Goal: Transaction & Acquisition: Purchase product/service

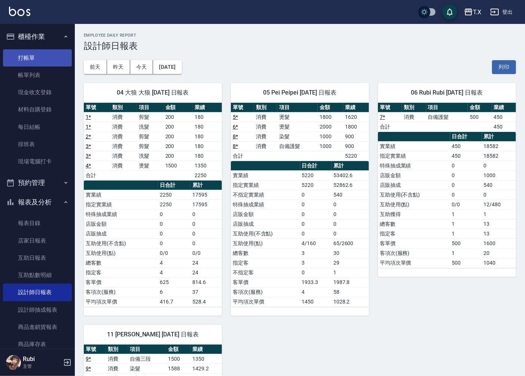
drag, startPoint x: 0, startPoint y: 0, endPoint x: 38, endPoint y: 57, distance: 68.6
click at [35, 59] on link "打帳單" at bounding box center [37, 57] width 69 height 17
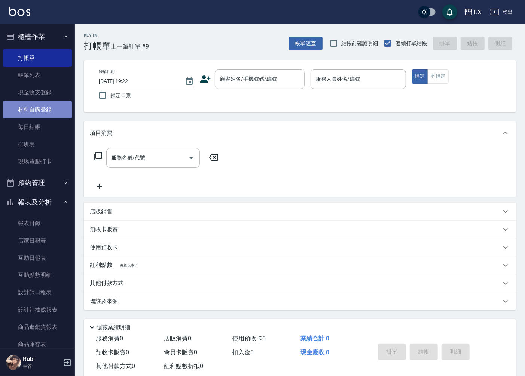
click at [62, 107] on link "材料自購登錄" at bounding box center [37, 109] width 69 height 17
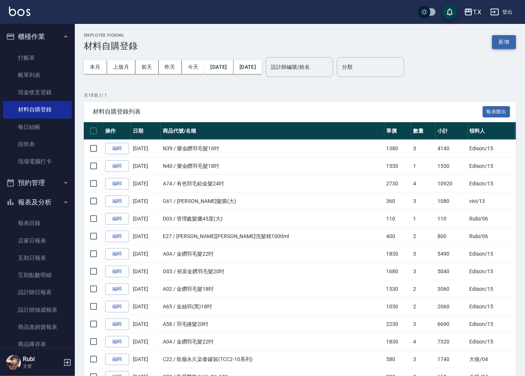
click at [510, 41] on button "新增" at bounding box center [504, 42] width 24 height 14
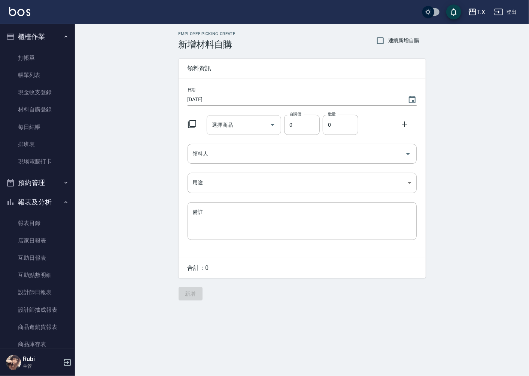
click at [223, 129] on input "選擇商品" at bounding box center [238, 125] width 56 height 13
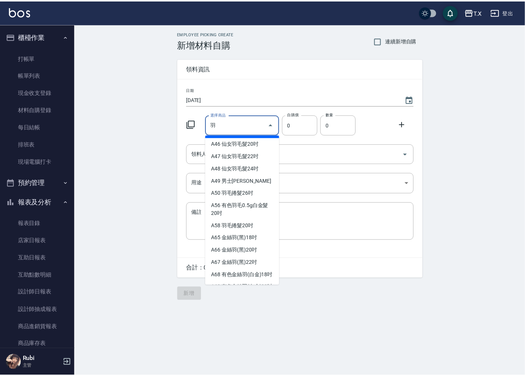
scroll to position [208, 0]
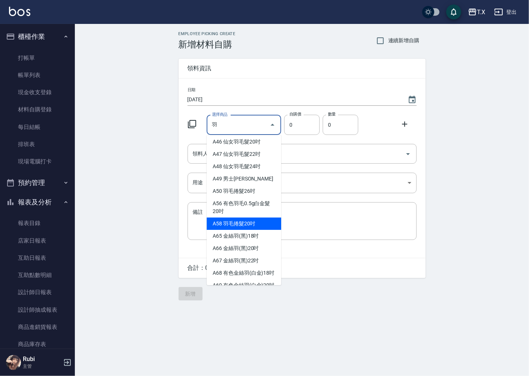
click at [263, 226] on li "A58 羽毛捲髮20吋" at bounding box center [244, 224] width 74 height 12
type input "羽毛捲髮20吋"
type input "2230"
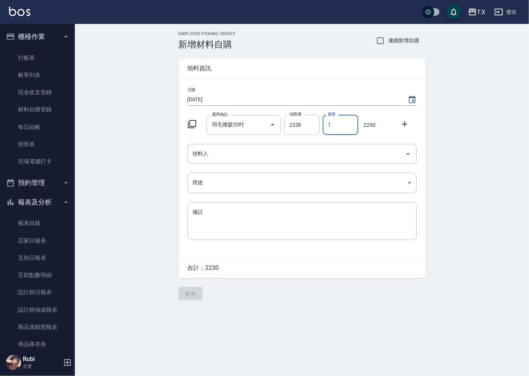
drag, startPoint x: 336, startPoint y: 128, endPoint x: 329, endPoint y: 125, distance: 7.0
click at [329, 125] on input "1" at bounding box center [340, 125] width 36 height 20
type input "3"
click at [272, 156] on input "領料人" at bounding box center [296, 153] width 211 height 13
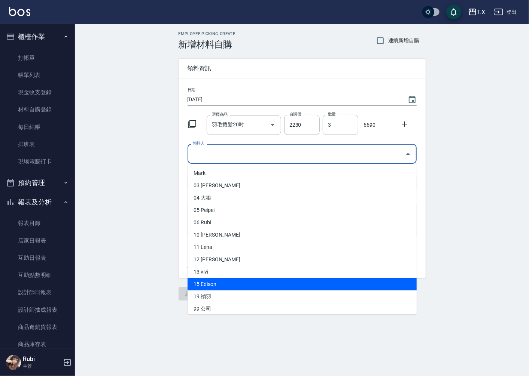
click at [266, 284] on li "15 Edison" at bounding box center [301, 284] width 229 height 12
type input "Edison"
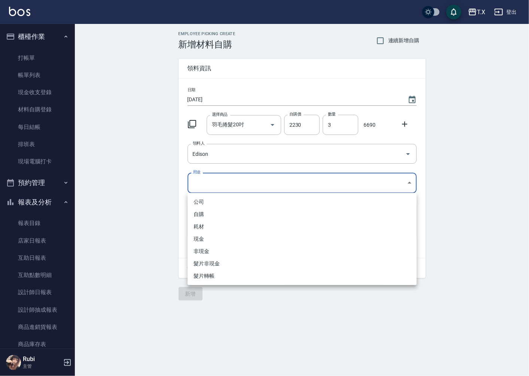
click at [279, 180] on body "T.X 登出 櫃檯作業 打帳單 帳單列表 現金收支登錄 材料自購登錄 每日結帳 排班表 現場電腦打卡 預約管理 預約管理 單日預約紀錄 單週預約紀錄 報表及分…" at bounding box center [264, 188] width 529 height 376
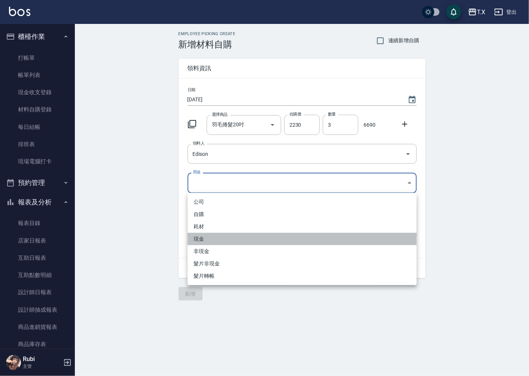
click at [255, 237] on li "現金" at bounding box center [301, 239] width 229 height 12
type input "現金"
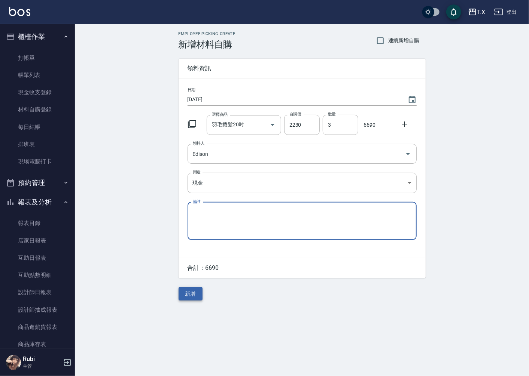
click at [184, 296] on button "新增" at bounding box center [190, 294] width 24 height 14
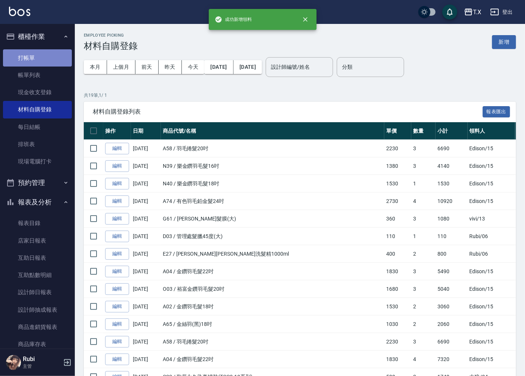
click at [55, 52] on link "打帳單" at bounding box center [37, 57] width 69 height 17
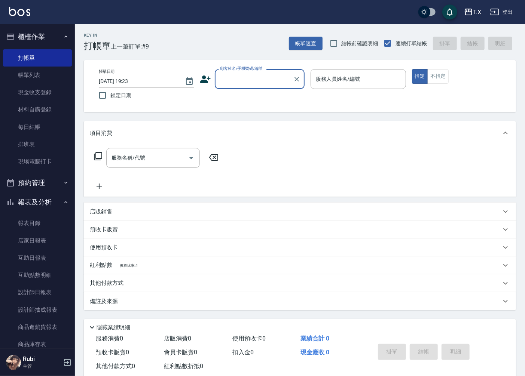
click at [267, 78] on input "顧客姓名/手機號碼/編號" at bounding box center [254, 79] width 72 height 13
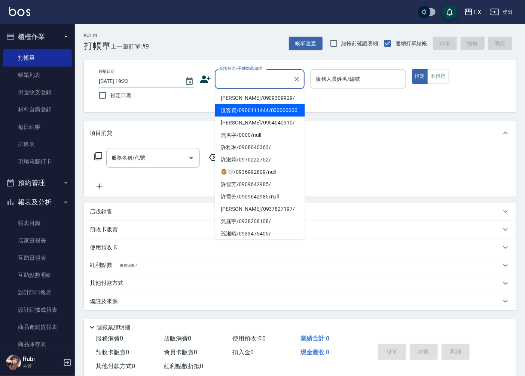
click at [261, 108] on li "沒客資/0900111444/000000000" at bounding box center [260, 110] width 90 height 12
type input "沒客資/0900111444/000000000"
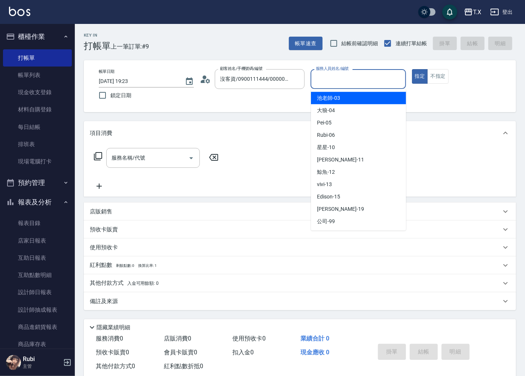
click at [345, 81] on input "服務人員姓名/編號" at bounding box center [358, 79] width 88 height 13
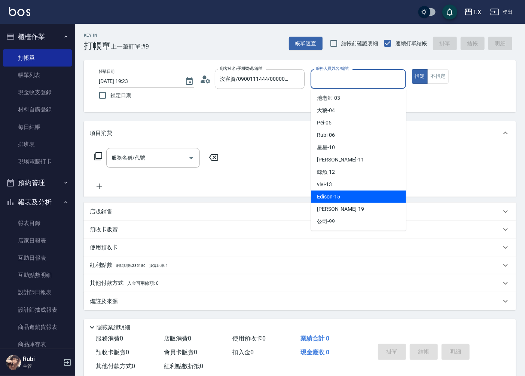
click at [350, 199] on div "Edison -15" at bounding box center [358, 197] width 95 height 12
type input "Edison-15"
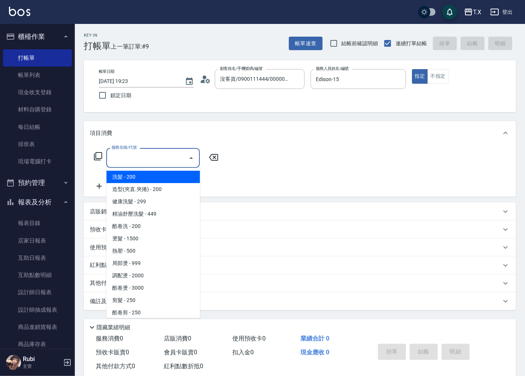
click at [167, 155] on input "服務名稱/代號" at bounding box center [148, 158] width 76 height 13
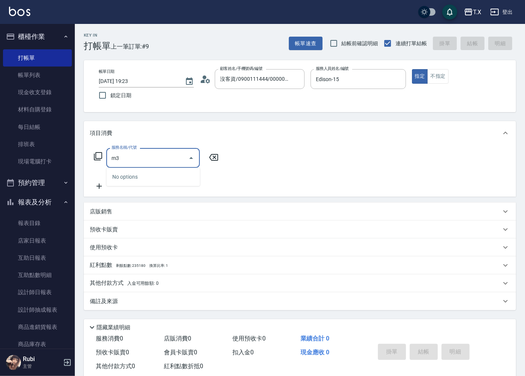
type input "m"
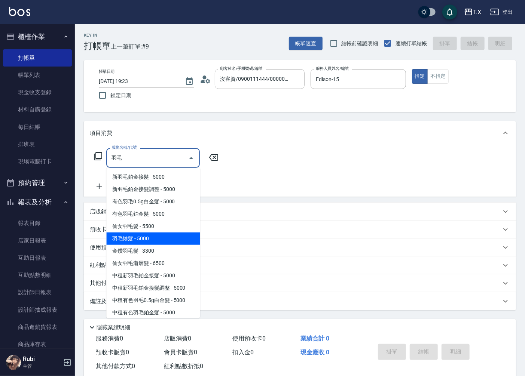
click at [177, 236] on span "羽毛捲髮 - 5000" at bounding box center [153, 239] width 94 height 12
type input "羽毛捲髮(716)"
type input "500"
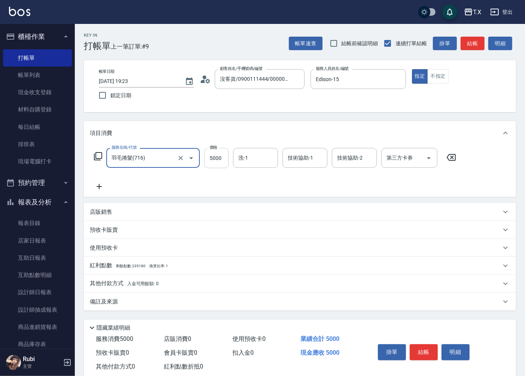
type input "羽毛捲髮(716)"
click at [215, 158] on input "5000" at bounding box center [216, 158] width 24 height 20
type input "11"
type input "0"
type input "118"
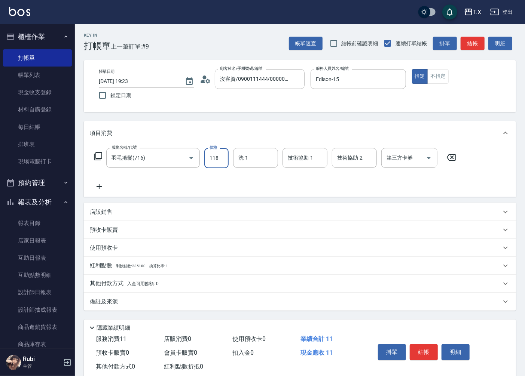
type input "10"
type input "1181"
type input "110"
type input "11810"
type input "1180"
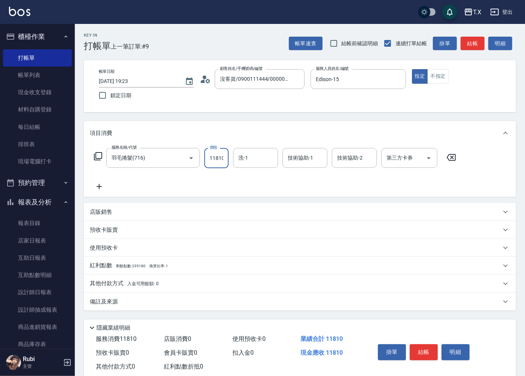
scroll to position [0, 1]
type input "11810"
type input "vivi-13"
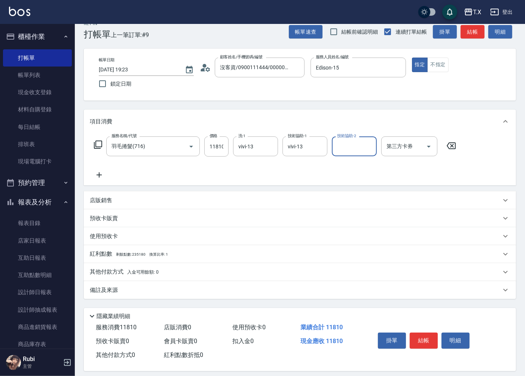
scroll to position [18, 0]
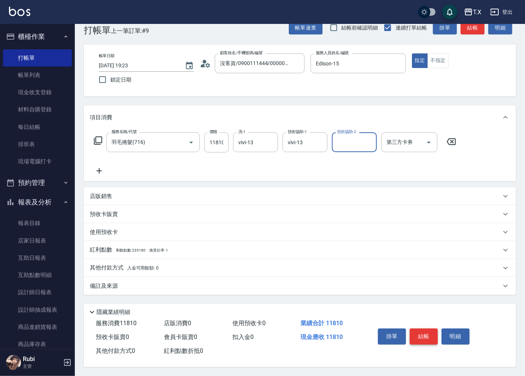
click at [432, 336] on button "結帳" at bounding box center [424, 337] width 28 height 16
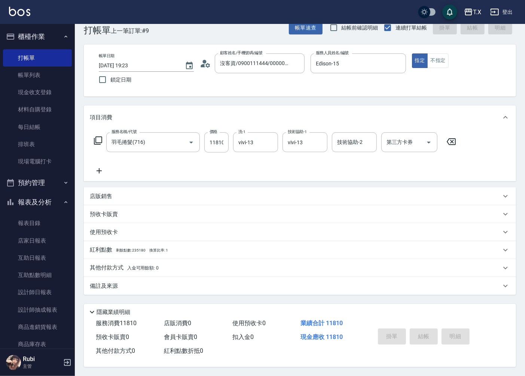
type input "0"
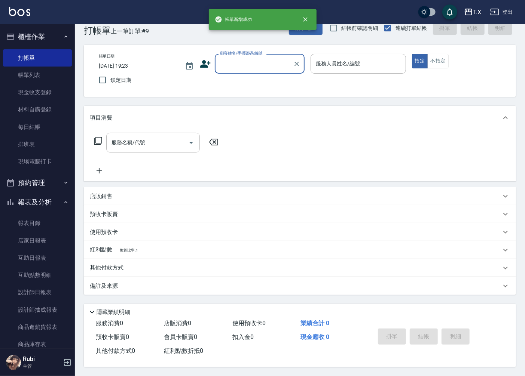
scroll to position [0, 0]
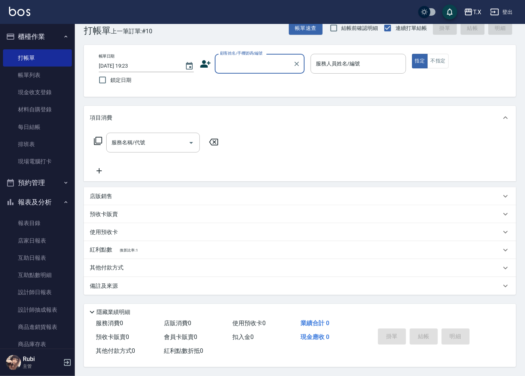
click at [253, 58] on input "顧客姓名/手機號碼/編號" at bounding box center [254, 63] width 72 height 13
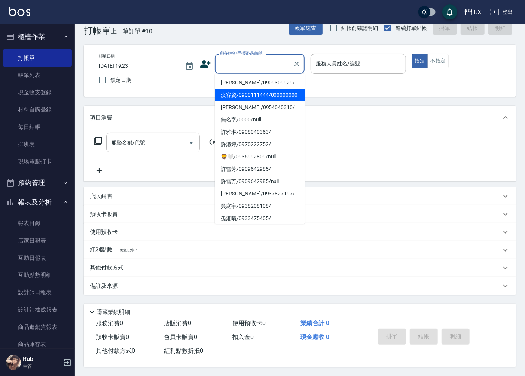
click at [257, 98] on li "沒客資/0900111444/000000000" at bounding box center [260, 95] width 90 height 12
type input "沒客資/0900111444/000000000"
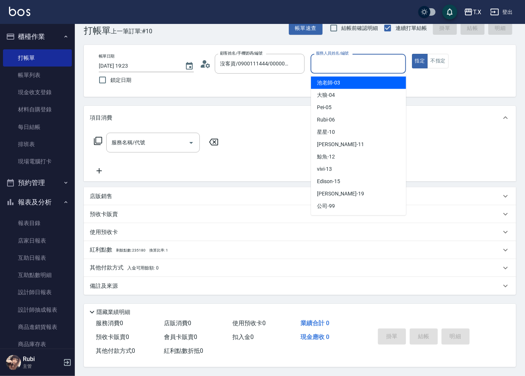
click at [325, 67] on input "服務人員姓名/編號" at bounding box center [358, 63] width 88 height 13
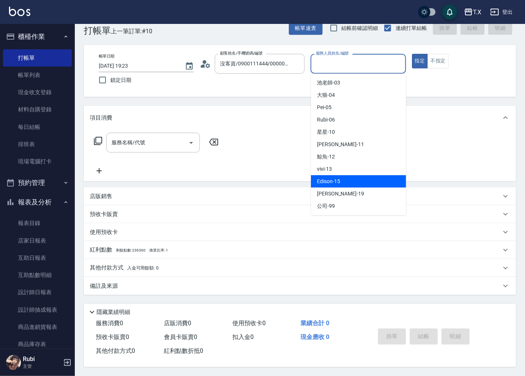
click at [349, 182] on div "Edison -15" at bounding box center [358, 181] width 95 height 12
type input "Edison-15"
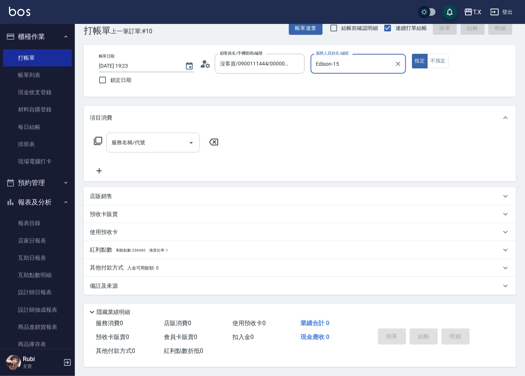
click at [178, 141] on input "服務名稱/代號" at bounding box center [148, 142] width 76 height 13
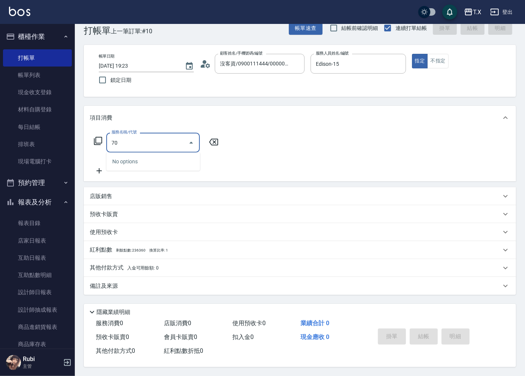
type input "704"
type input "500"
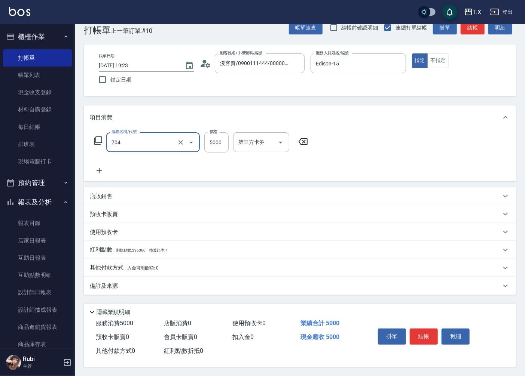
type input "新羽毛鉑金接髮調整(704)"
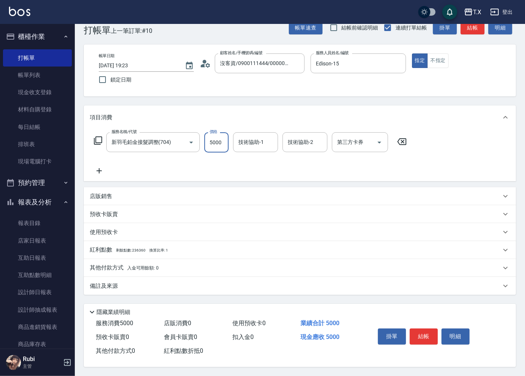
type input "4"
type input "0"
type input "400"
type input "4000"
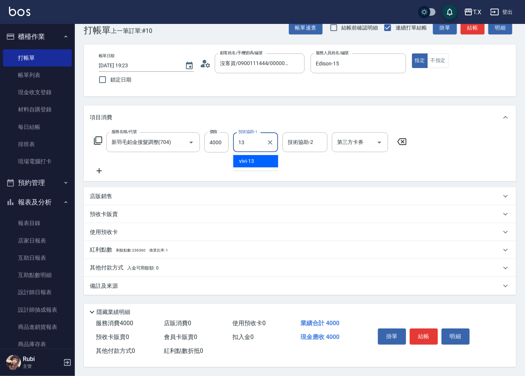
type input "vivi-13"
click at [423, 334] on button "結帳" at bounding box center [424, 337] width 28 height 16
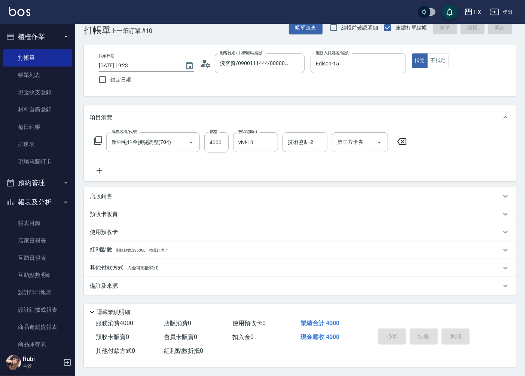
type input "[DATE] 19:24"
type input "0"
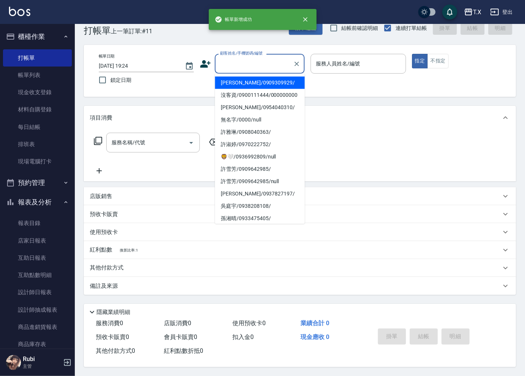
click at [246, 65] on input "顧客姓名/手機號碼/編號" at bounding box center [254, 63] width 72 height 13
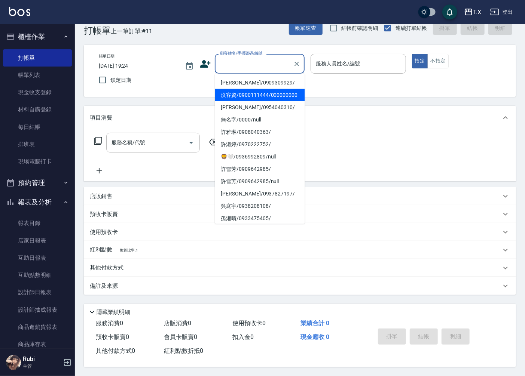
click at [248, 99] on li "沒客資/0900111444/000000000" at bounding box center [260, 95] width 90 height 12
type input "沒客資/0900111444/000000000"
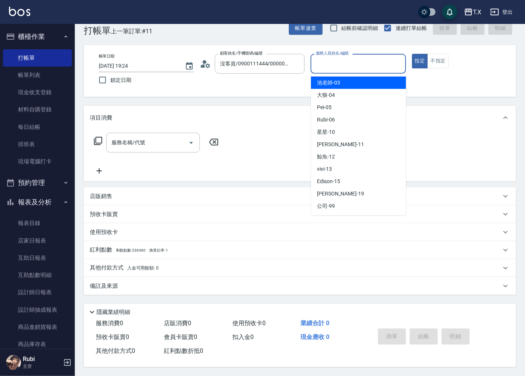
click at [347, 66] on input "服務人員姓名/編號" at bounding box center [358, 63] width 88 height 13
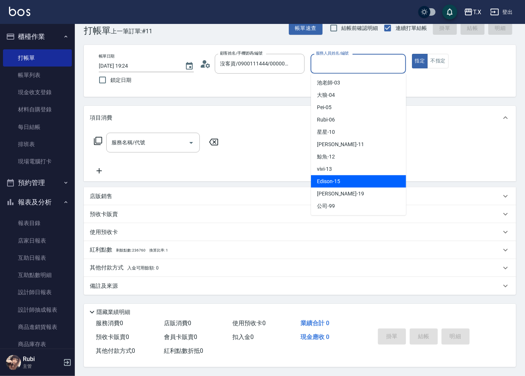
click at [336, 181] on span "Edison -15" at bounding box center [328, 182] width 23 height 8
type input "Edison-15"
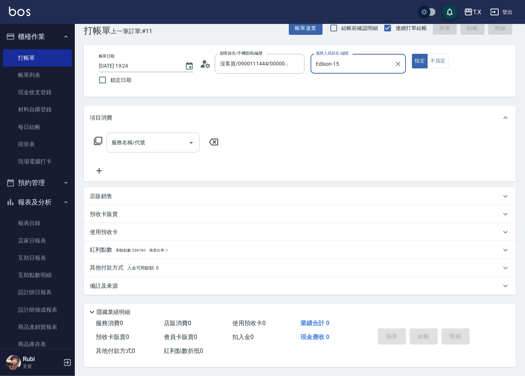
click at [180, 138] on input "服務名稱/代號" at bounding box center [148, 142] width 76 height 13
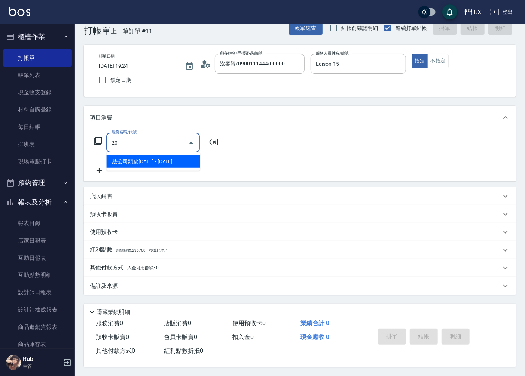
type input "2"
type input "501"
type input "100"
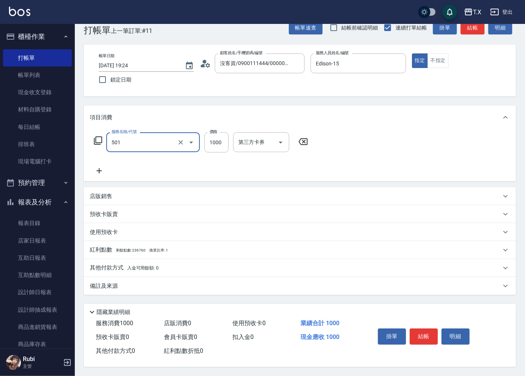
type input "染髮(501)"
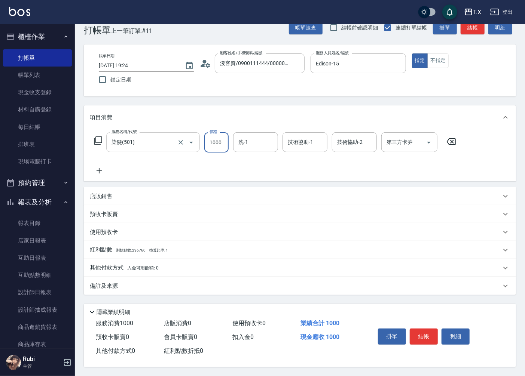
type input "0"
type input "20"
type input "200"
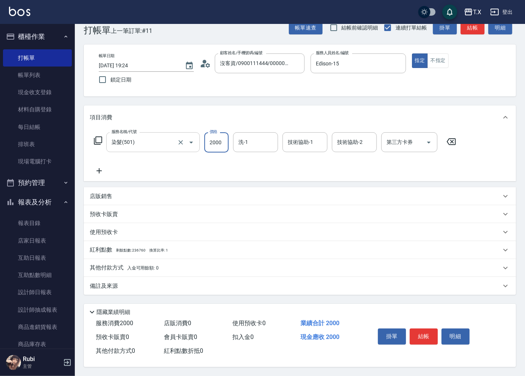
type input "2000"
type input "vivi-13"
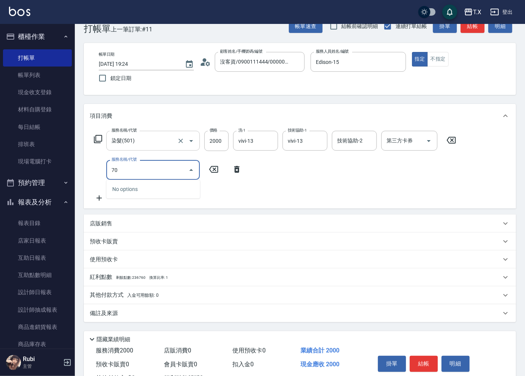
type input "704"
type input "700"
type input "新羽毛鉑金接髮調整(704)"
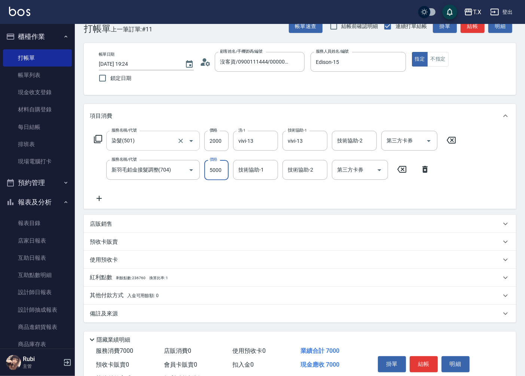
type input "4"
type input "200"
type input "485"
type input "240"
type input "4850"
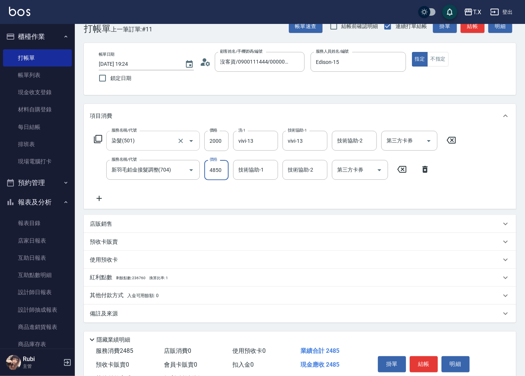
type input "680"
type input "4850"
click at [246, 169] on div "技術協助-1 技術協助-1" at bounding box center [255, 170] width 45 height 20
type input "vivi-13"
click at [221, 170] on input "4850" at bounding box center [216, 170] width 24 height 20
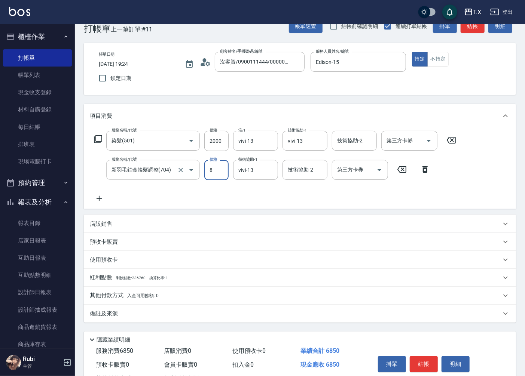
type input "88"
type input "200"
type input "885"
type input "1080"
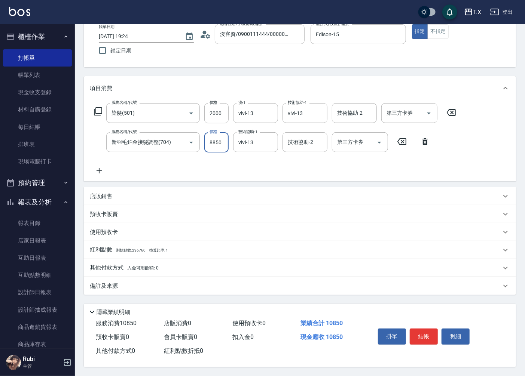
type input "8850"
click at [95, 266] on p "其他付款方式 入金可用餘額: 0" at bounding box center [124, 268] width 69 height 8
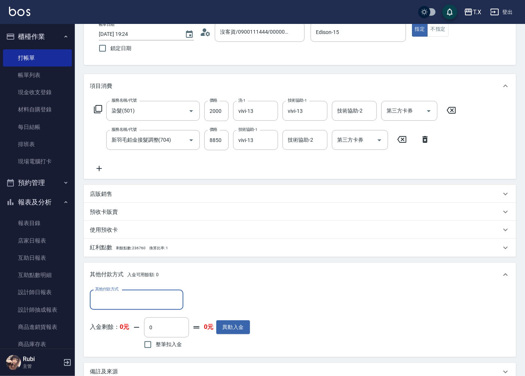
scroll to position [0, 0]
click at [105, 305] on input "其他付款方式" at bounding box center [136, 299] width 87 height 13
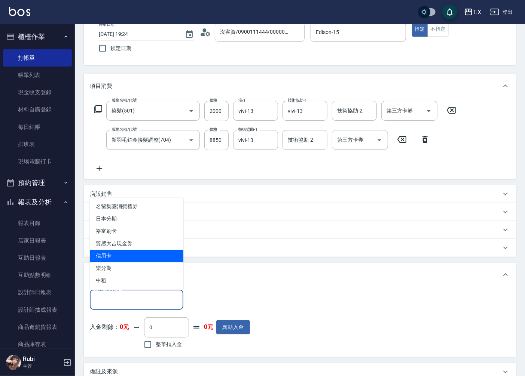
click at [117, 259] on span "信用卡" at bounding box center [137, 256] width 94 height 12
type input "信用卡"
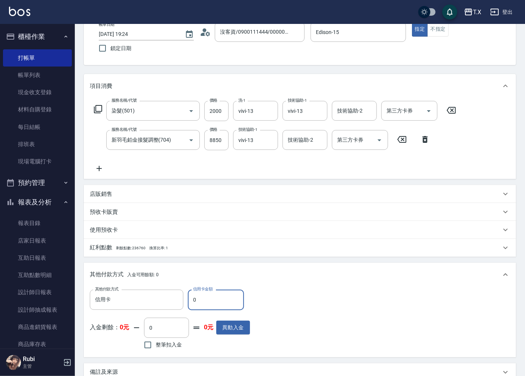
drag, startPoint x: 197, startPoint y: 302, endPoint x: 190, endPoint y: 299, distance: 8.1
click at [191, 300] on input "0" at bounding box center [216, 300] width 56 height 20
type input "485"
type input "1030"
type input "4850"
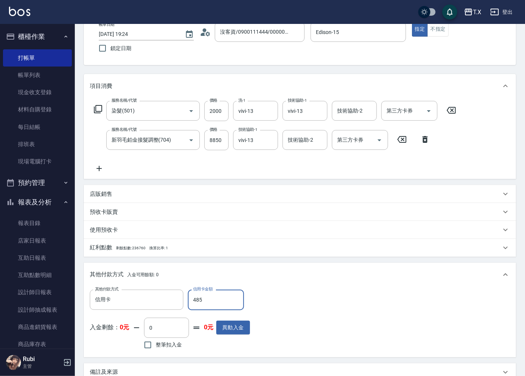
type input "600"
type input "4850"
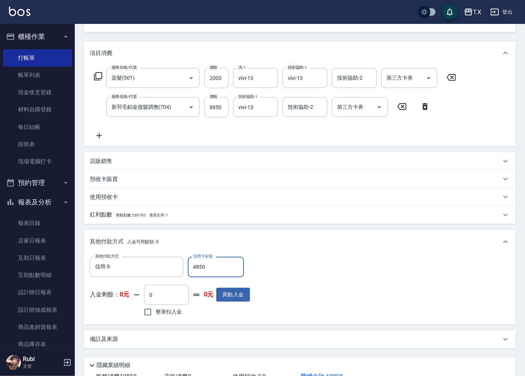
scroll to position [135, 0]
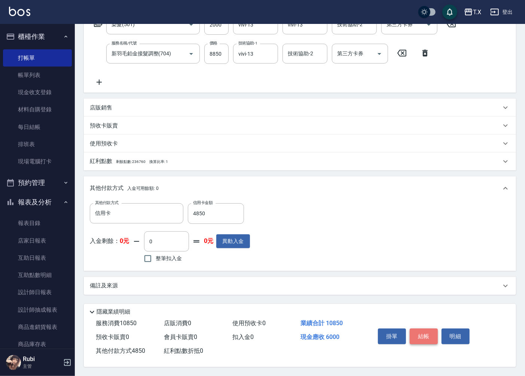
click at [421, 337] on button "結帳" at bounding box center [424, 337] width 28 height 16
type input "[DATE] 19:27"
type input "0"
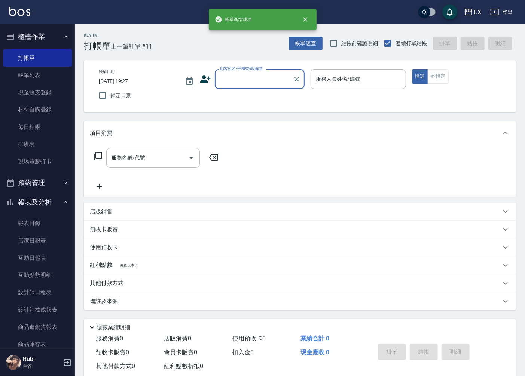
scroll to position [0, 0]
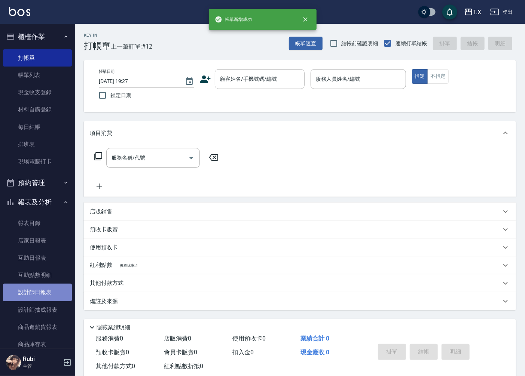
click at [46, 294] on link "設計師日報表" at bounding box center [37, 292] width 69 height 17
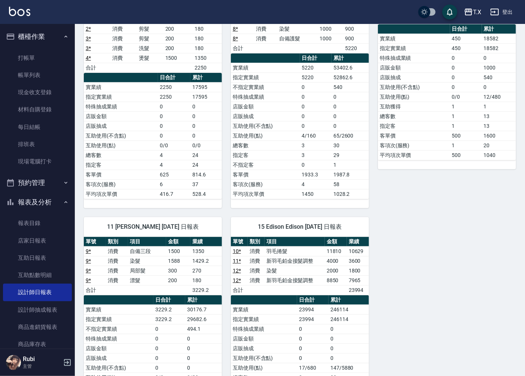
scroll to position [202, 0]
